Goal: Transaction & Acquisition: Subscribe to service/newsletter

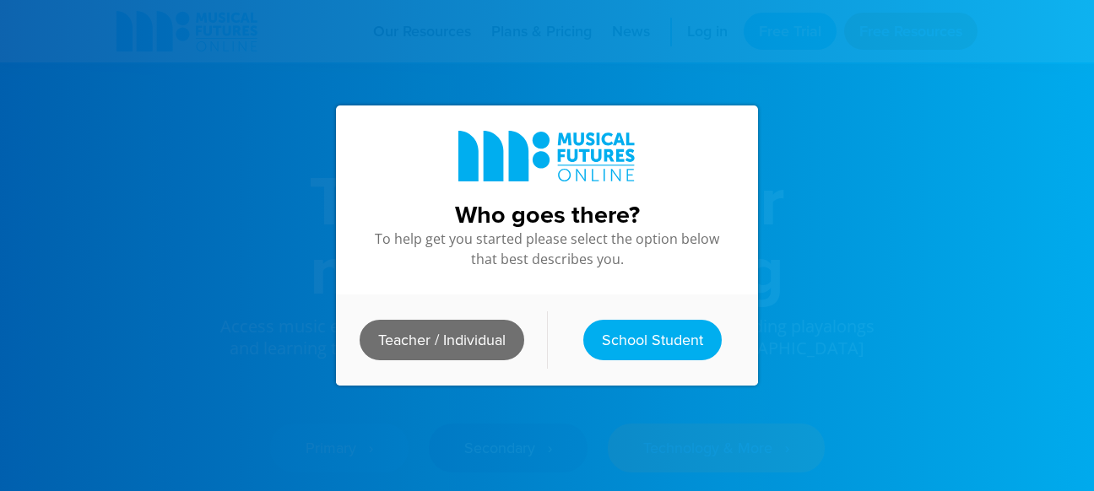
click at [483, 343] on link "Teacher / Individual" at bounding box center [442, 340] width 165 height 41
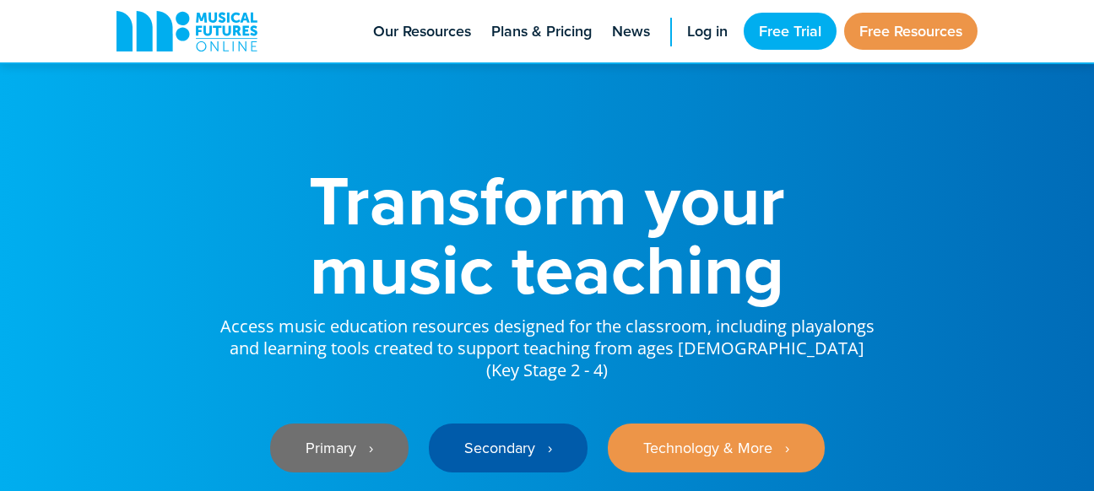
click at [343, 434] on link "Primary ‎‏‏‎ ‎ ›" at bounding box center [339, 448] width 138 height 49
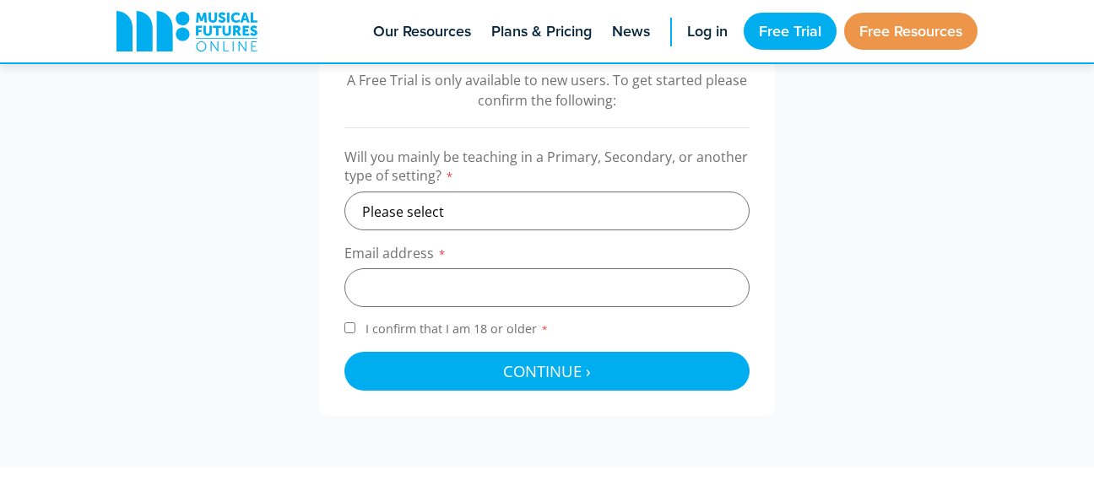
scroll to position [585, 0]
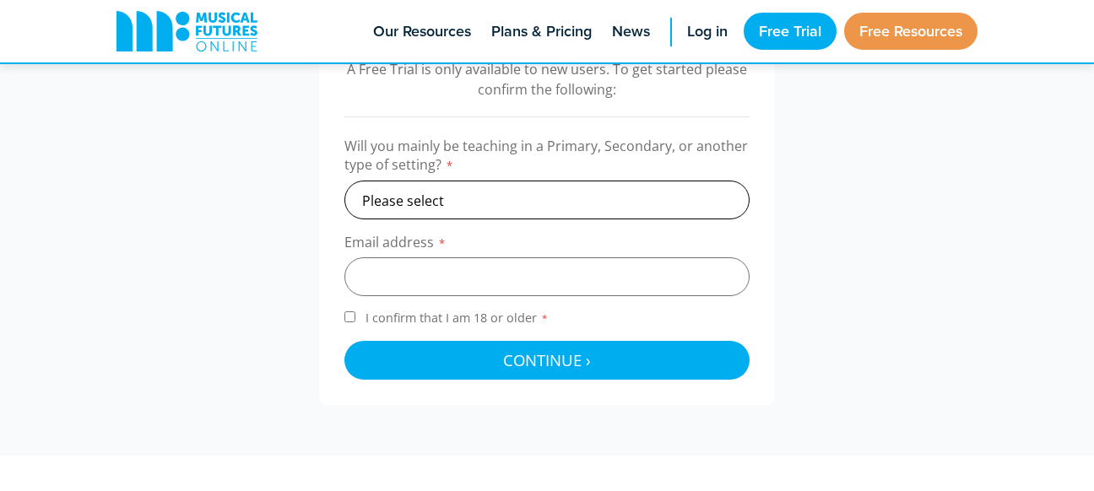
click at [528, 194] on select "Please select Primary Secondary Other" at bounding box center [546, 200] width 405 height 39
select select "primary"
click at [344, 181] on select "Please select Primary Secondary Other" at bounding box center [546, 200] width 405 height 39
click at [462, 259] on input "email" at bounding box center [546, 276] width 405 height 39
type input "p"
